Goal: Check status

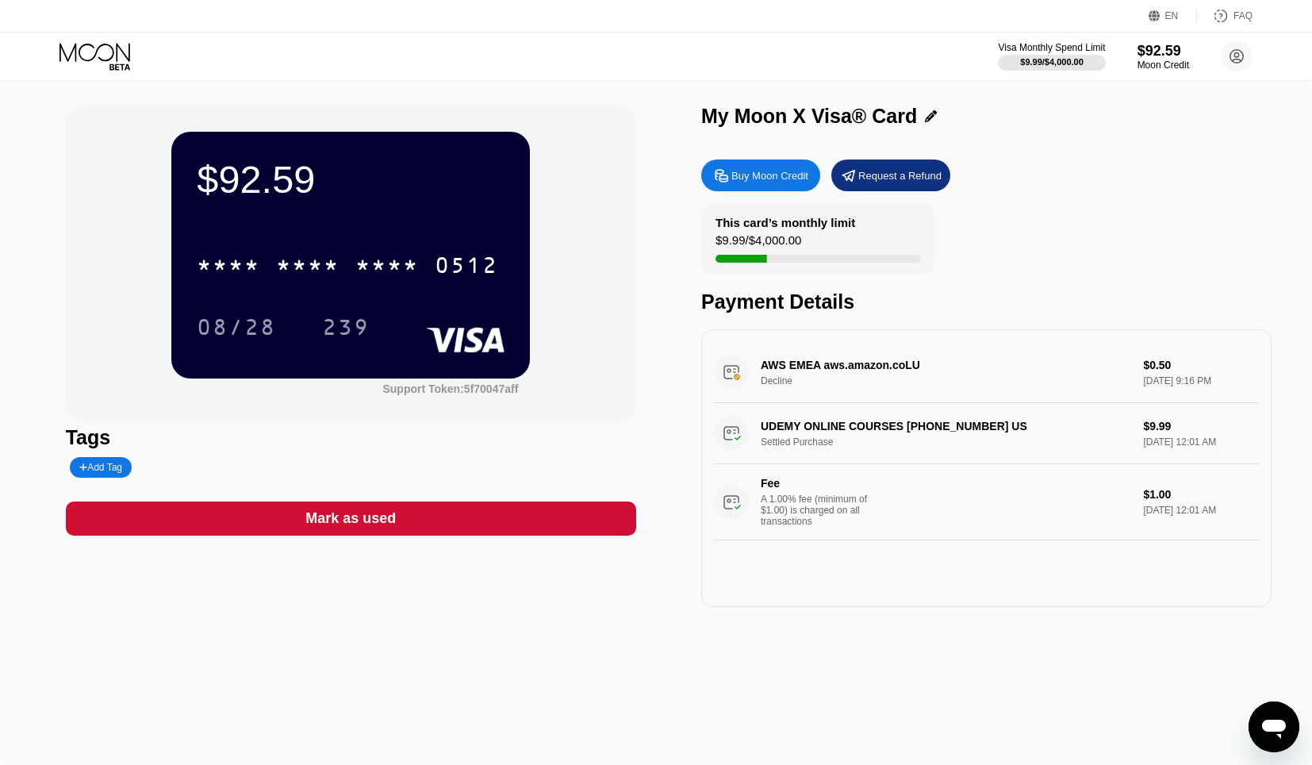
click at [608, 627] on div "$92.59 * * * * * * * * * * * * 0512 08/28 239 Support Token: 5f70047aff Tags Ad…" at bounding box center [656, 423] width 1312 height 684
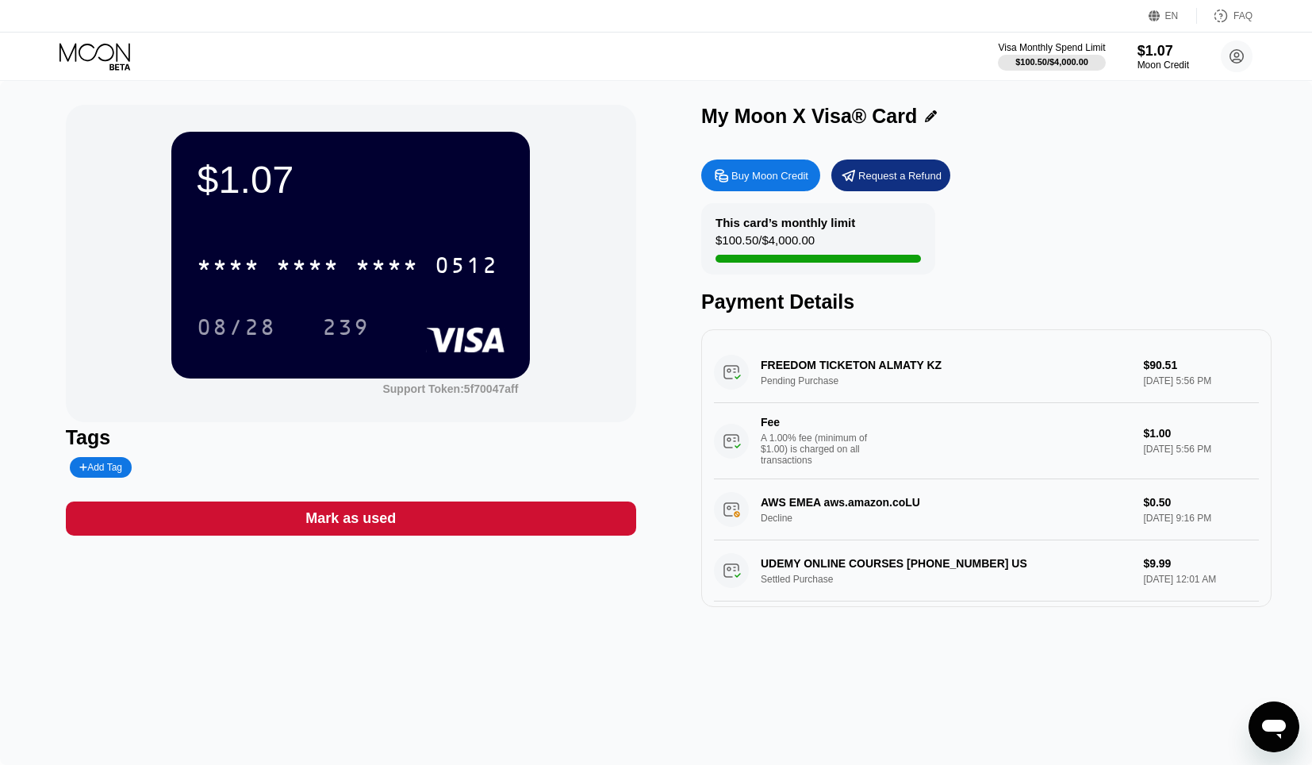
click at [809, 630] on div "$1.07 * * * * * * * * * * * * 0512 08/28 239 Support Token: 5f70047aff Tags Add…" at bounding box center [656, 423] width 1312 height 684
click at [401, 654] on div "$1.07 * * * * * * * * * * * * 0512 08/28 239 Support Token: 5f70047aff Tags Add…" at bounding box center [656, 423] width 1312 height 684
drag, startPoint x: 761, startPoint y: 365, endPoint x: 989, endPoint y: 365, distance: 227.7
click at [989, 365] on div "FREEDOM TICKETON ALMATY KZ Pending Purchase $90.51 Sep 25, 2025 5:56 PM Fee A 1…" at bounding box center [986, 410] width 545 height 137
drag, startPoint x: 976, startPoint y: 363, endPoint x: 738, endPoint y: 366, distance: 238.0
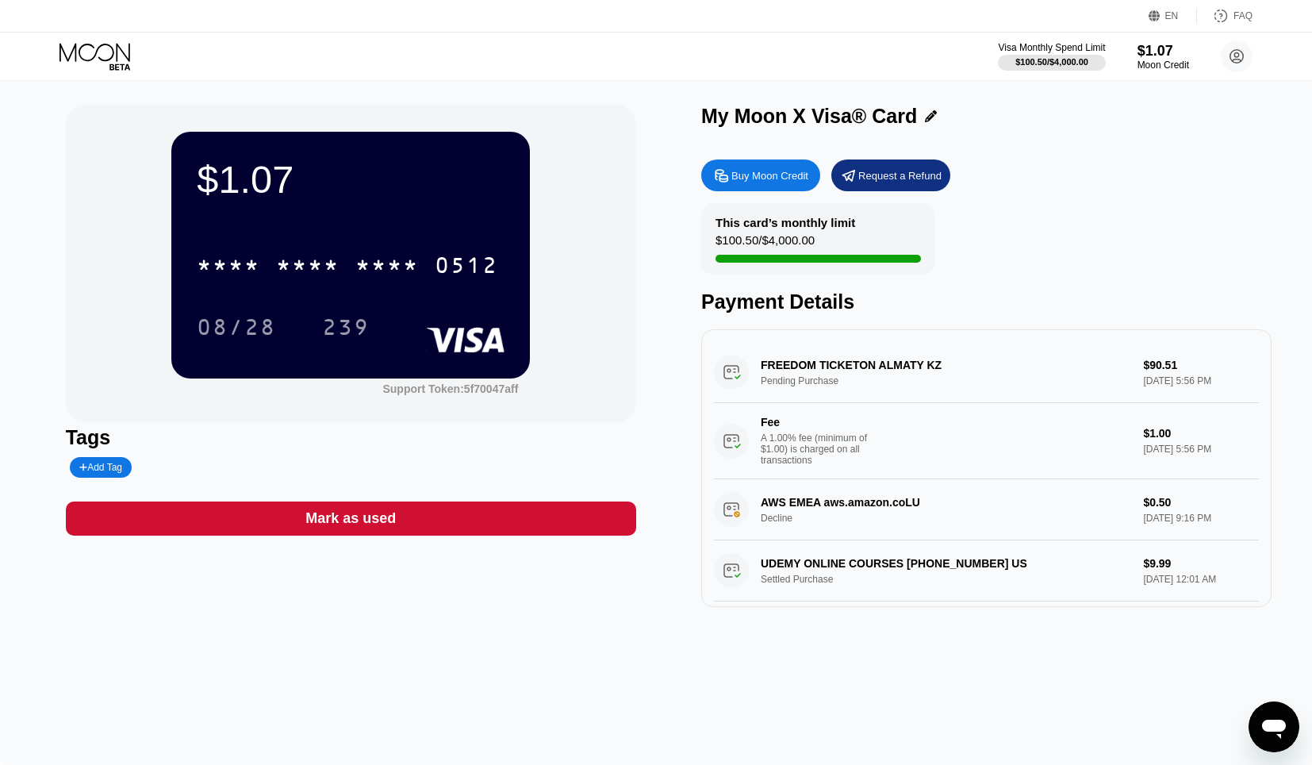
click at [738, 366] on div "FREEDOM TICKETON ALMATY KZ Pending Purchase $90.51 Sep 25, 2025 5:56 PM Fee A 1…" at bounding box center [986, 410] width 545 height 137
drag, startPoint x: 762, startPoint y: 363, endPoint x: 845, endPoint y: 366, distance: 82.6
click at [845, 366] on div "FREEDOM TICKETON ALMATY KZ Pending Purchase $90.51 Sep 25, 2025 5:56 PM Fee A 1…" at bounding box center [986, 410] width 545 height 137
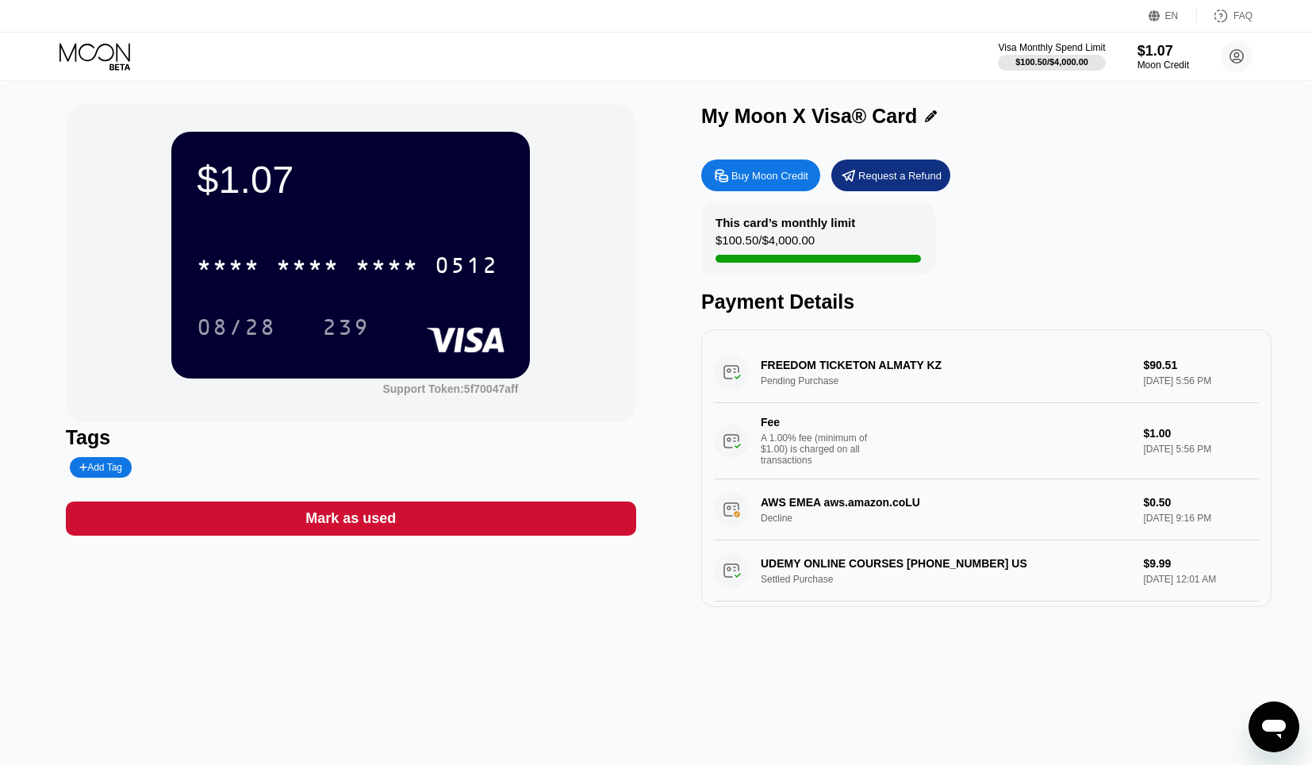
click at [455, 635] on div "$1.07 * * * * * * * * * * * * 0512 08/28 239 Support Token: 5f70047aff Tags Add…" at bounding box center [656, 423] width 1312 height 684
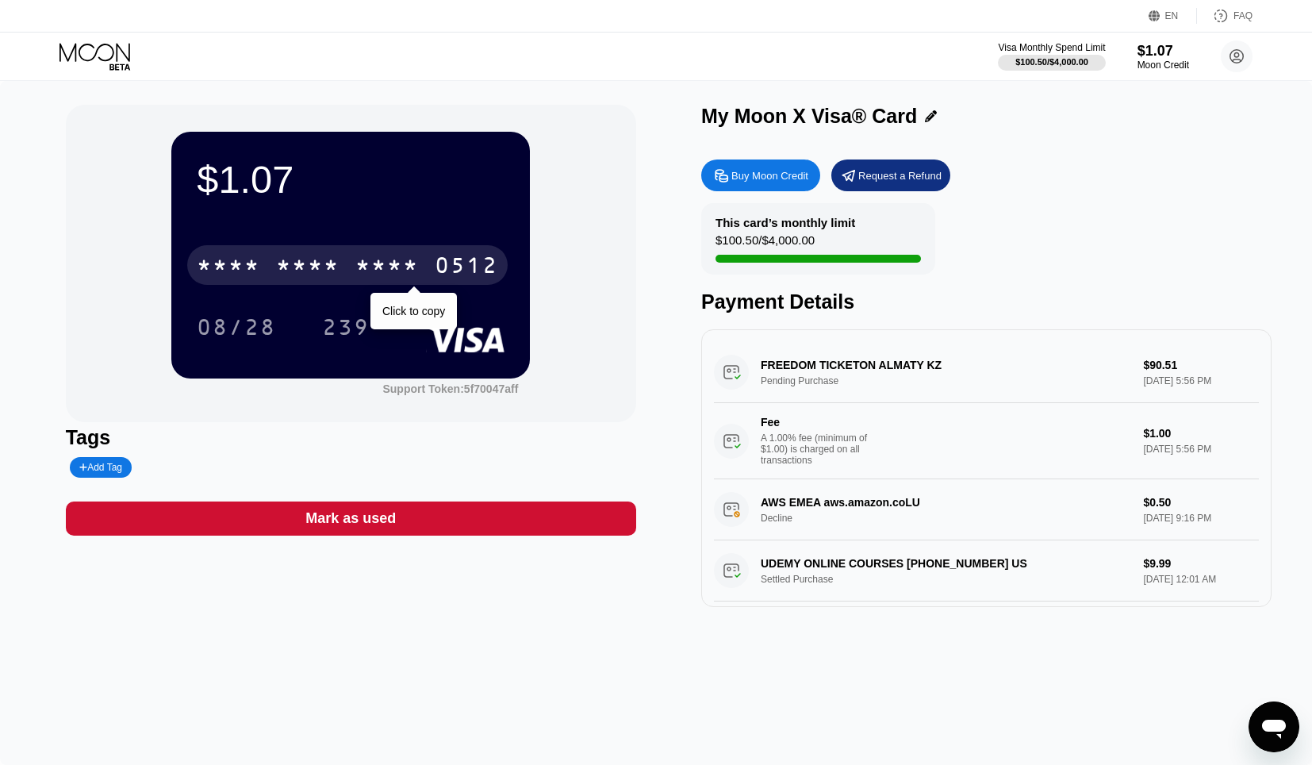
click at [370, 269] on div "* * * *" at bounding box center [386, 267] width 63 height 25
click at [370, 268] on div "2407" at bounding box center [386, 267] width 63 height 25
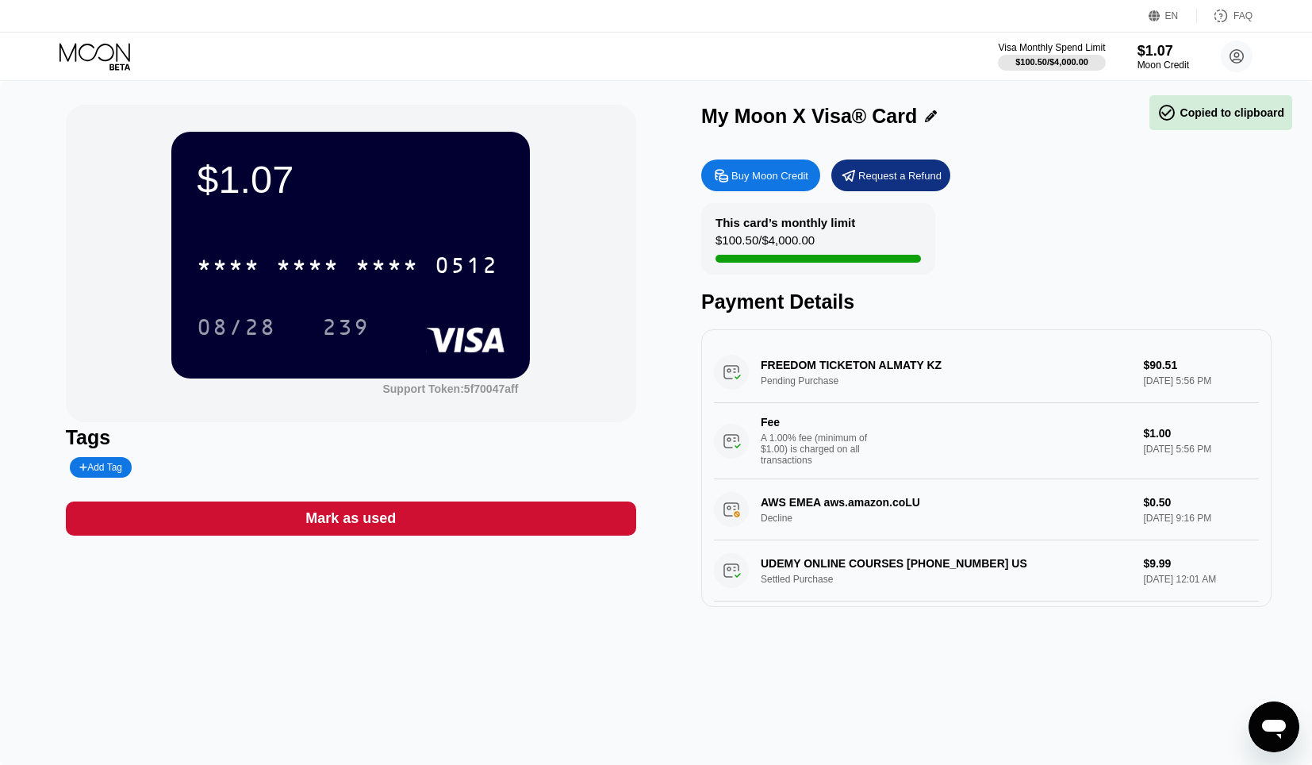
click at [359, 177] on div "$1.07" at bounding box center [351, 179] width 308 height 44
